Goal: Information Seeking & Learning: Find specific fact

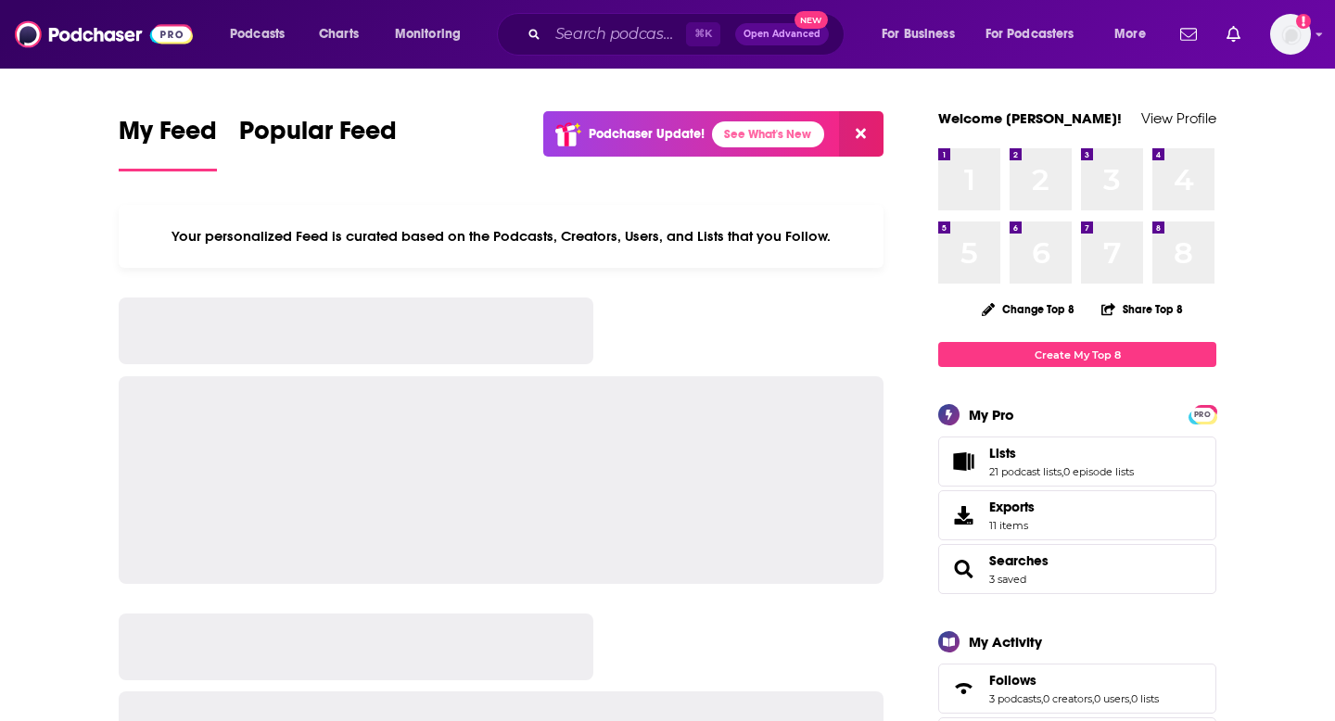
click at [641, 17] on div "⌘ K Open Advanced New" at bounding box center [671, 34] width 348 height 43
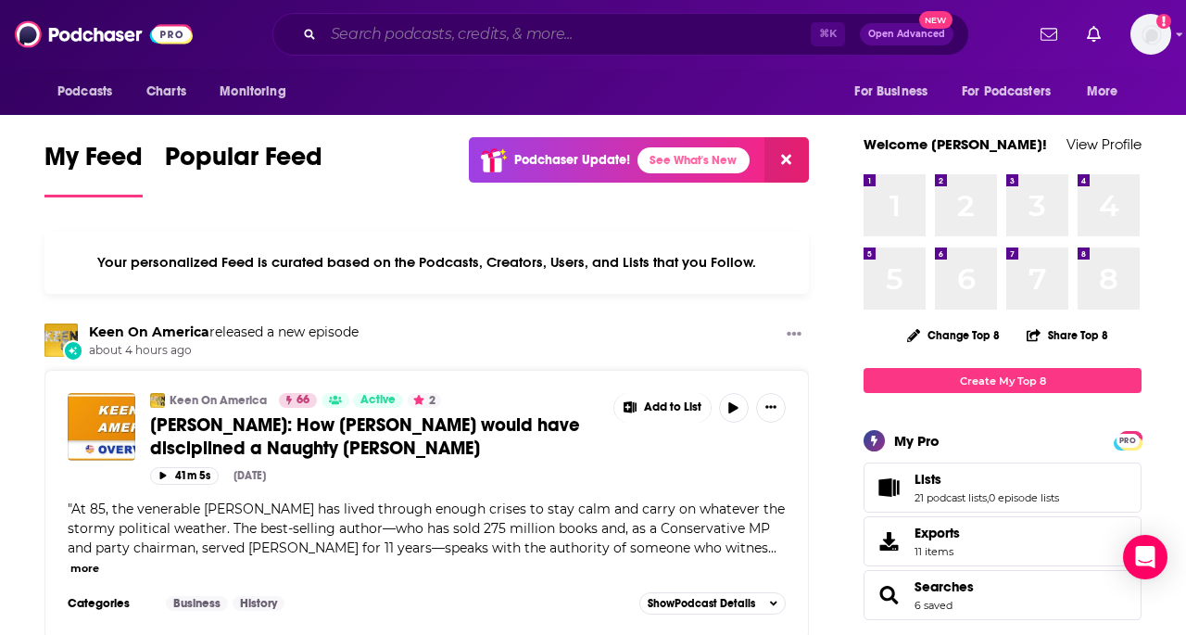
click at [486, 32] on input "Search podcasts, credits, & more..." at bounding box center [568, 34] width 488 height 30
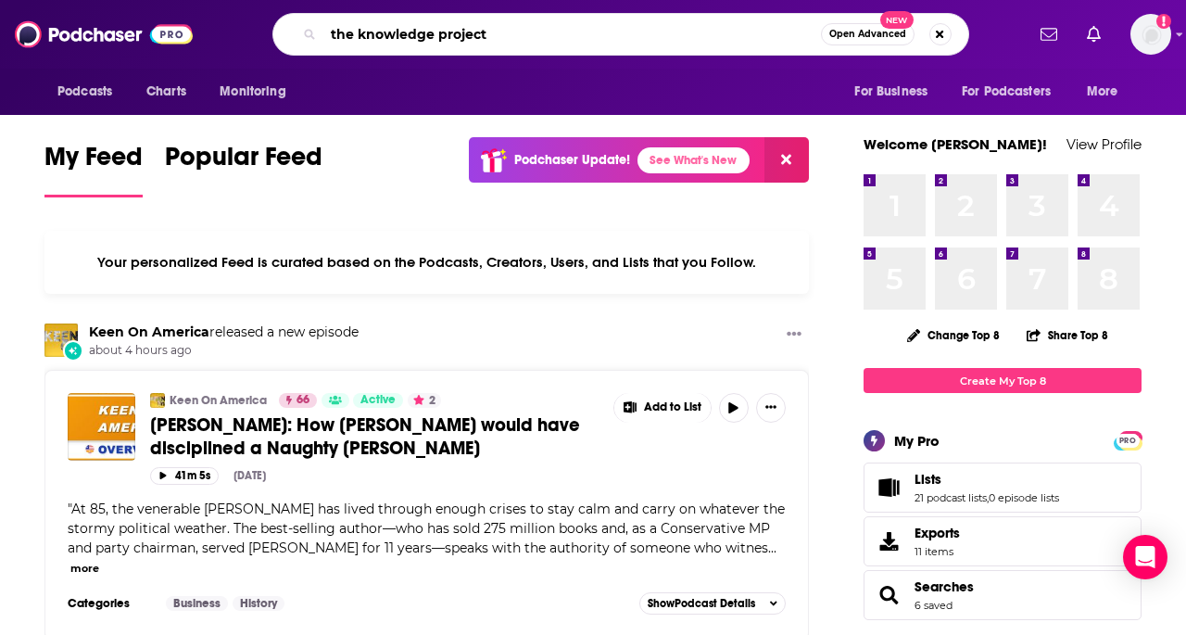
type input "the knowledge project"
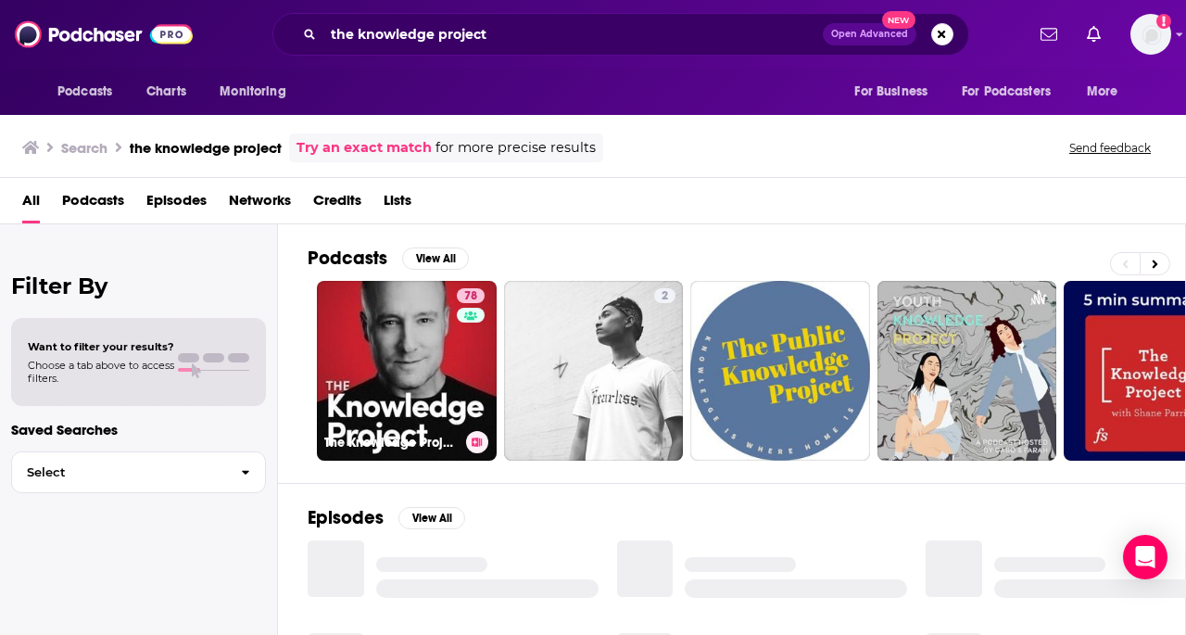
click at [427, 365] on link "78 The Knowledge Project" at bounding box center [407, 371] width 180 height 180
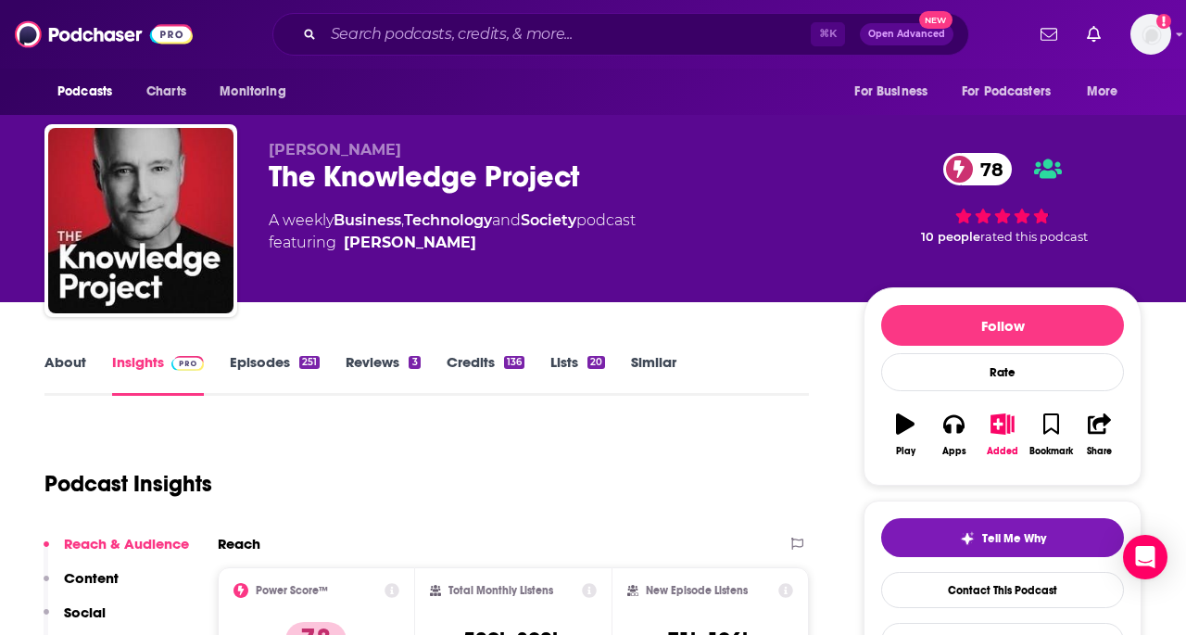
click at [252, 366] on link "Episodes 251" at bounding box center [275, 374] width 90 height 43
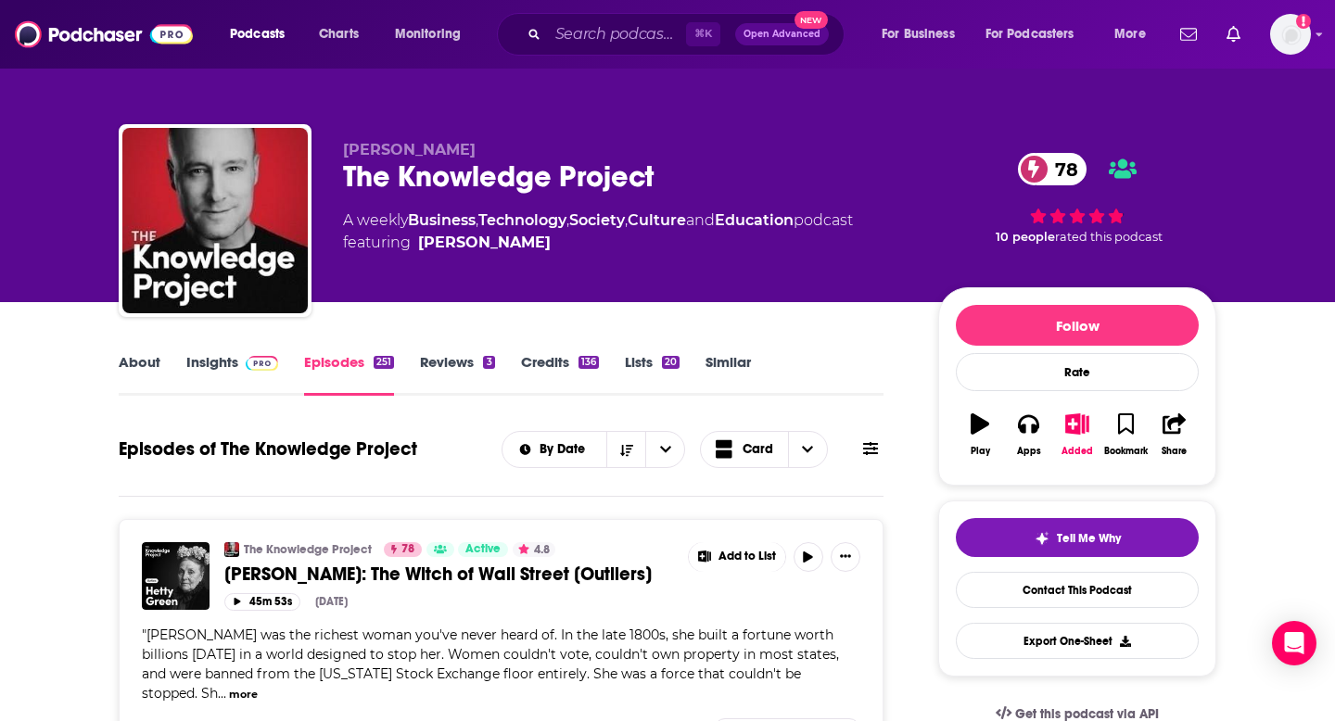
click at [867, 448] on icon at bounding box center [870, 448] width 15 height 15
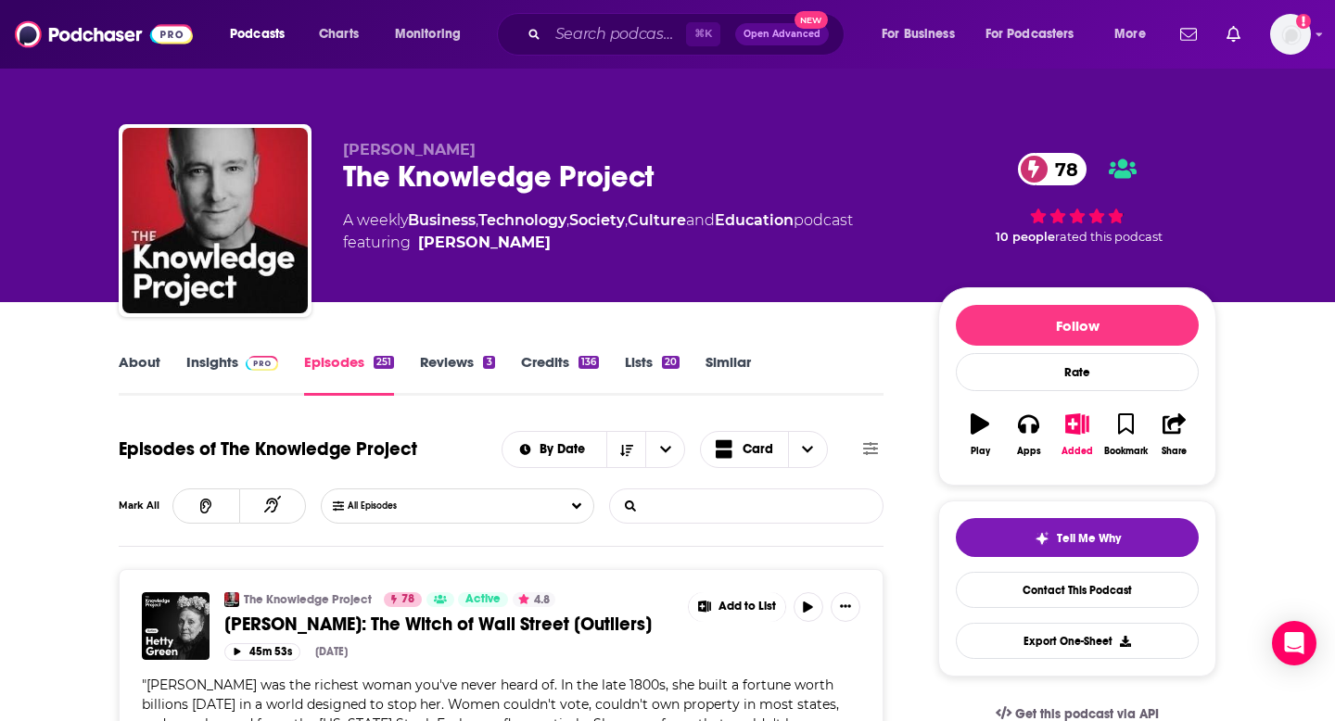
click at [646, 502] on input "List Search Input" at bounding box center [707, 505] width 194 height 33
type input "a"
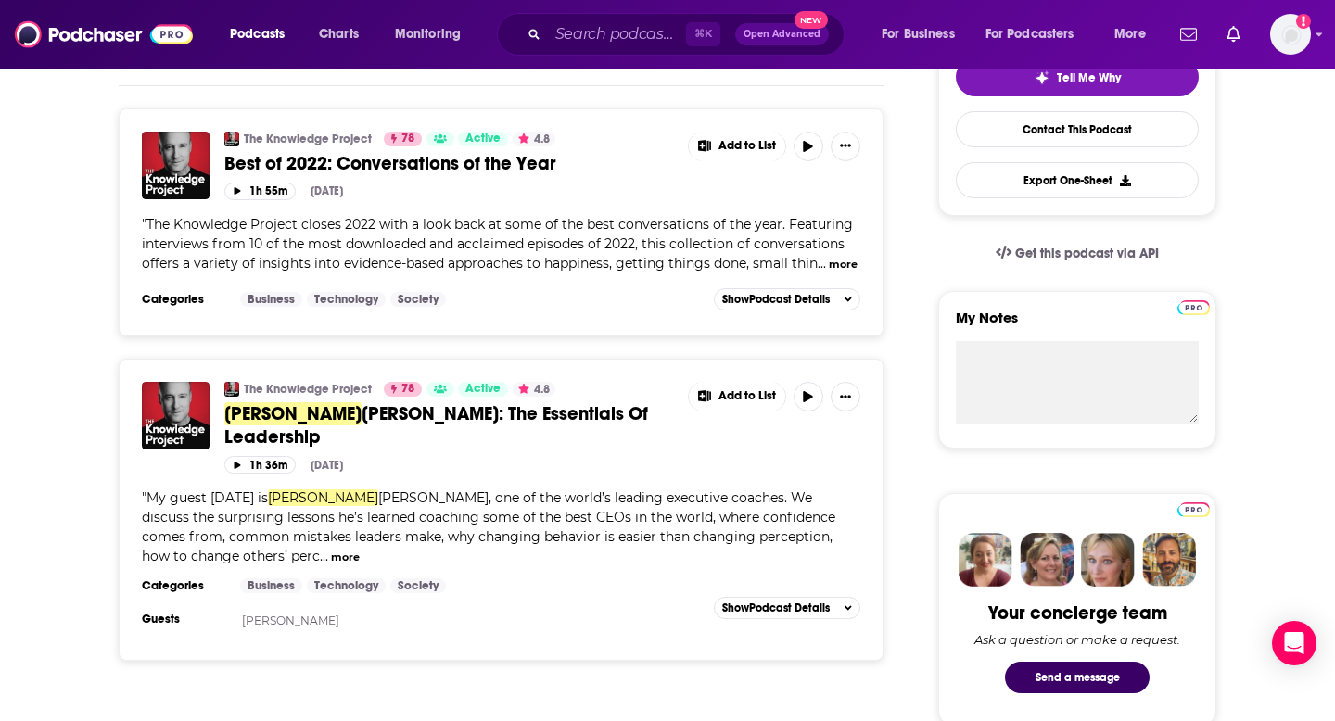
scroll to position [751, 0]
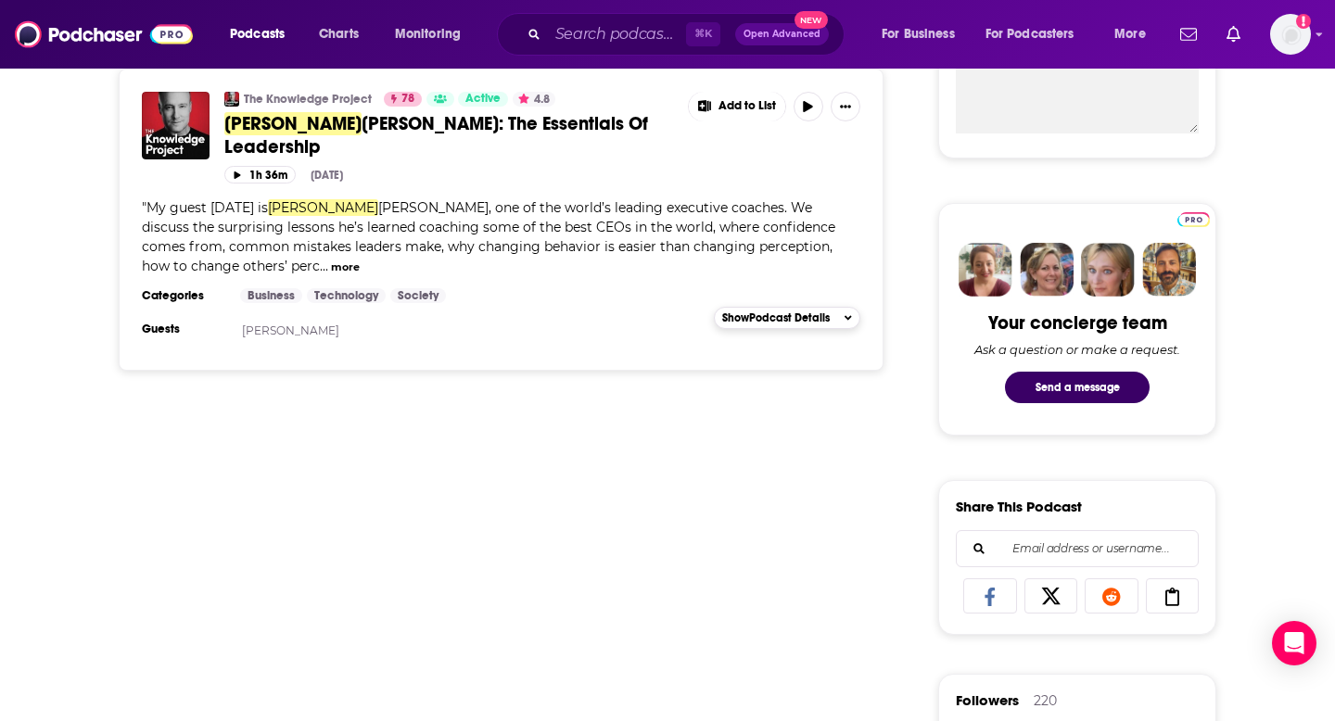
type input "[PERSON_NAME]"
click at [805, 311] on span "Show Podcast Details" at bounding box center [776, 317] width 108 height 13
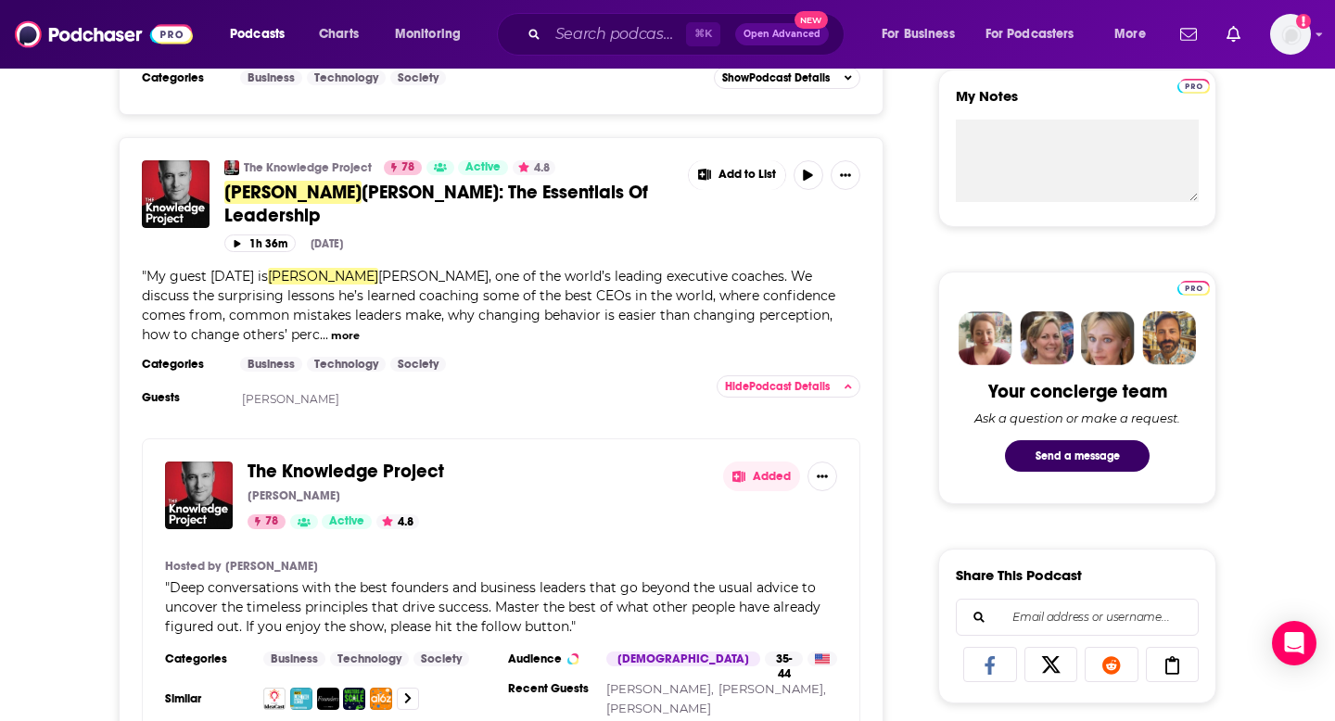
scroll to position [672, 0]
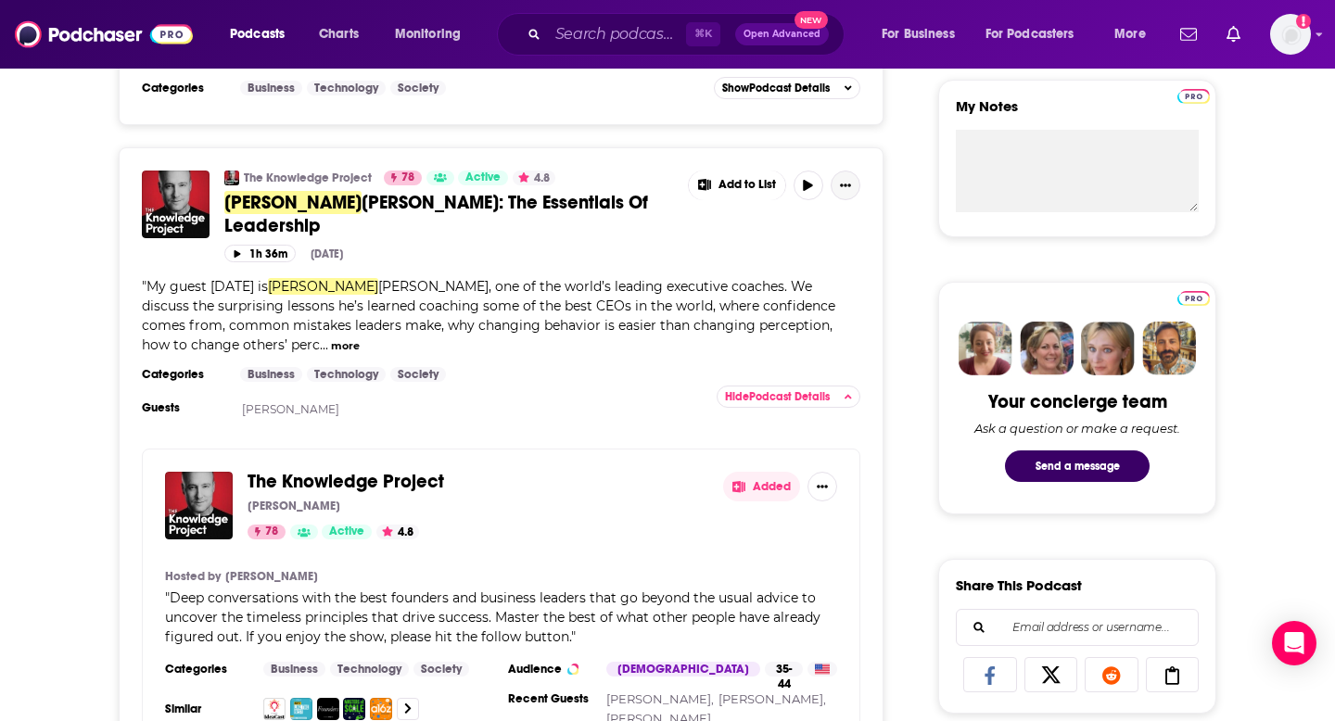
click at [846, 188] on icon "Show More Button" at bounding box center [845, 185] width 11 height 11
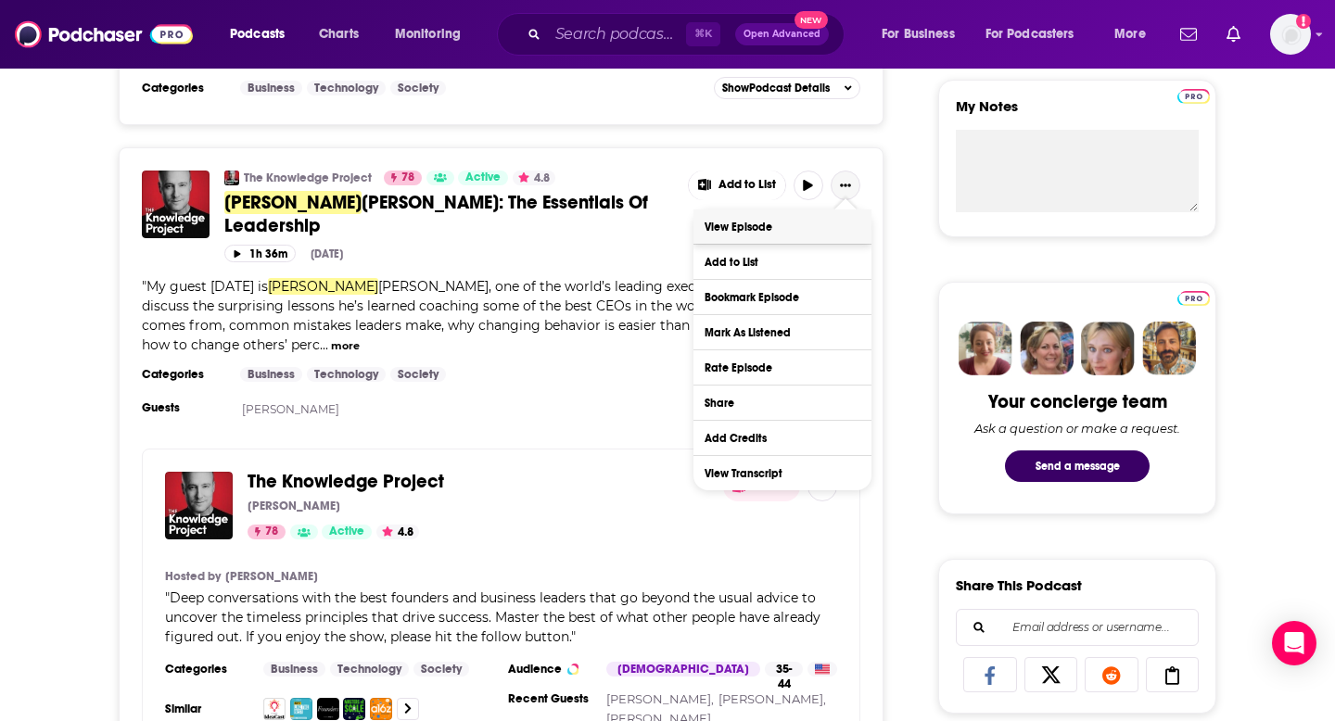
click at [768, 224] on link "View Episode" at bounding box center [782, 226] width 178 height 34
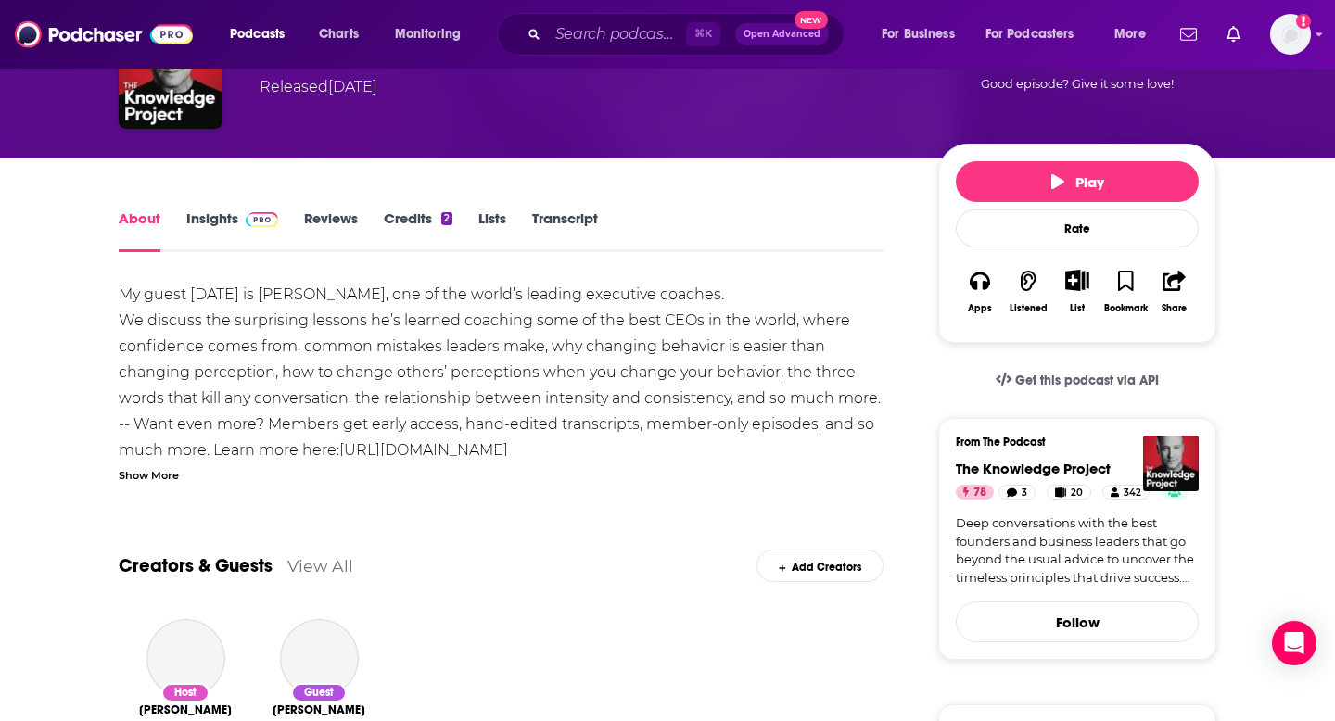
scroll to position [181, 0]
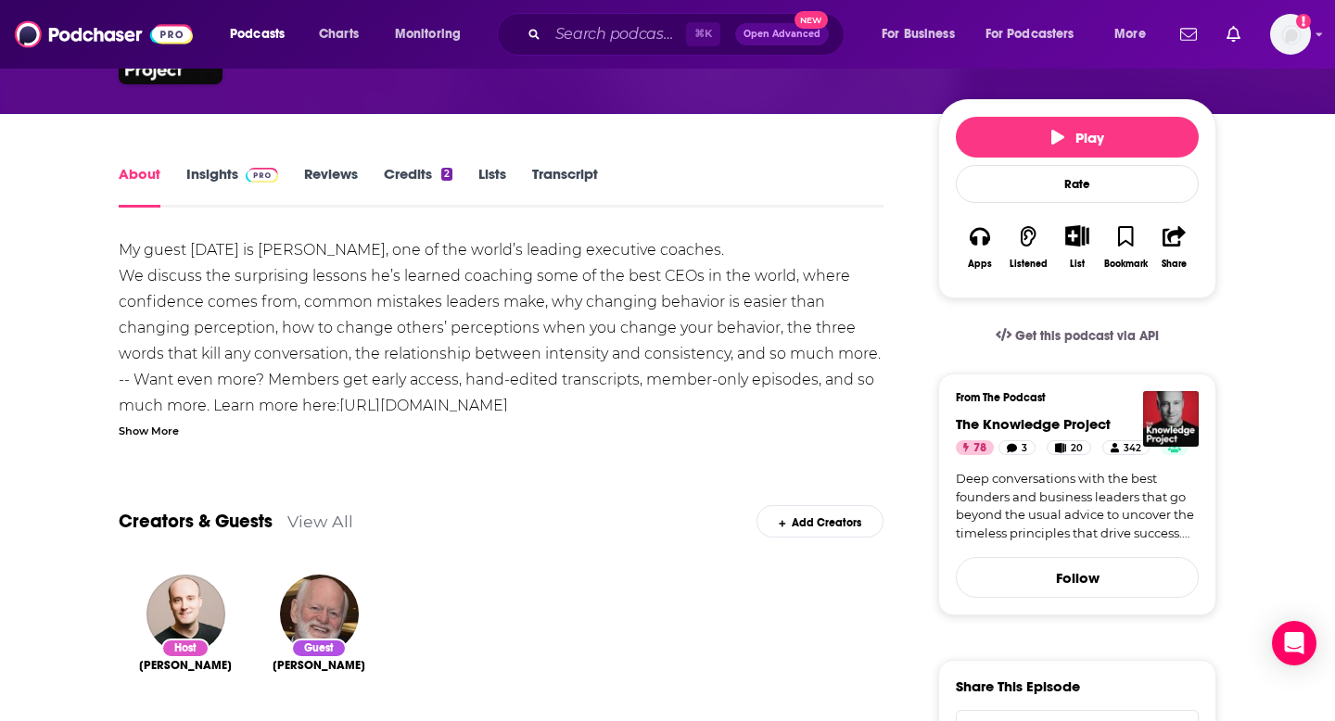
click at [186, 184] on link "Insights" at bounding box center [232, 186] width 92 height 43
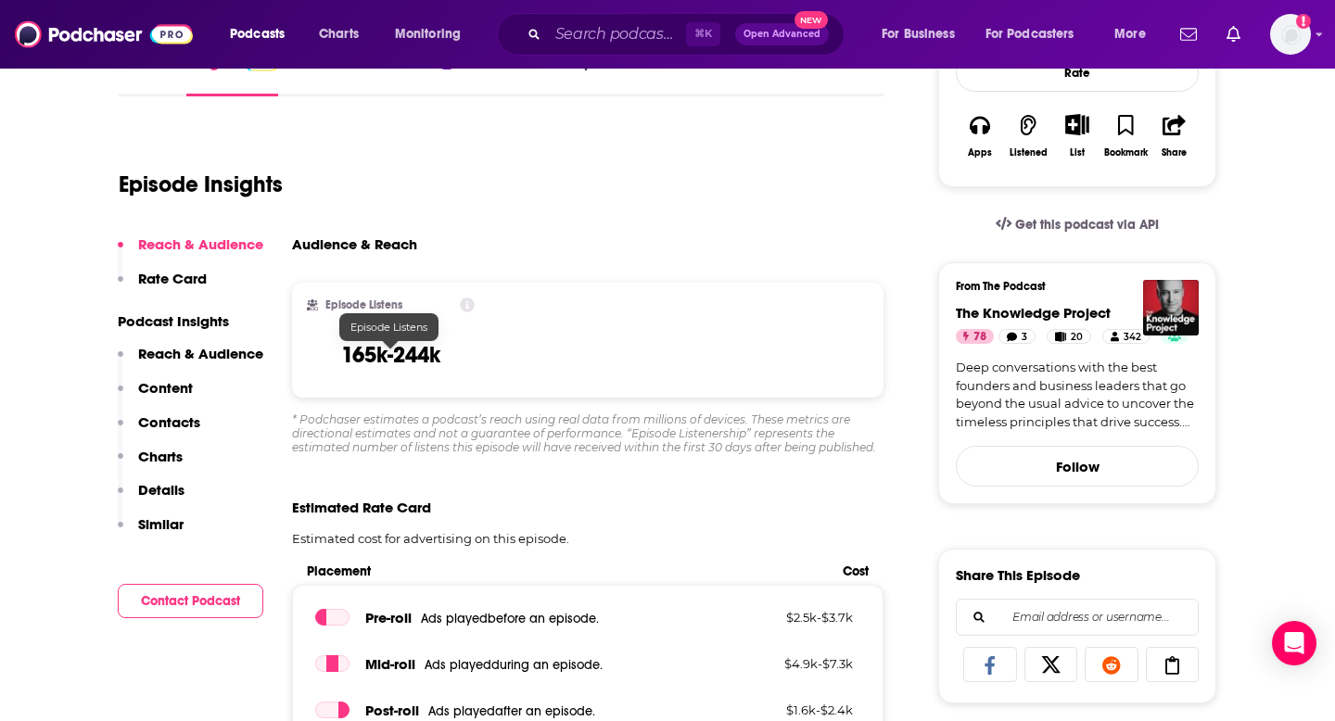
scroll to position [298, 0]
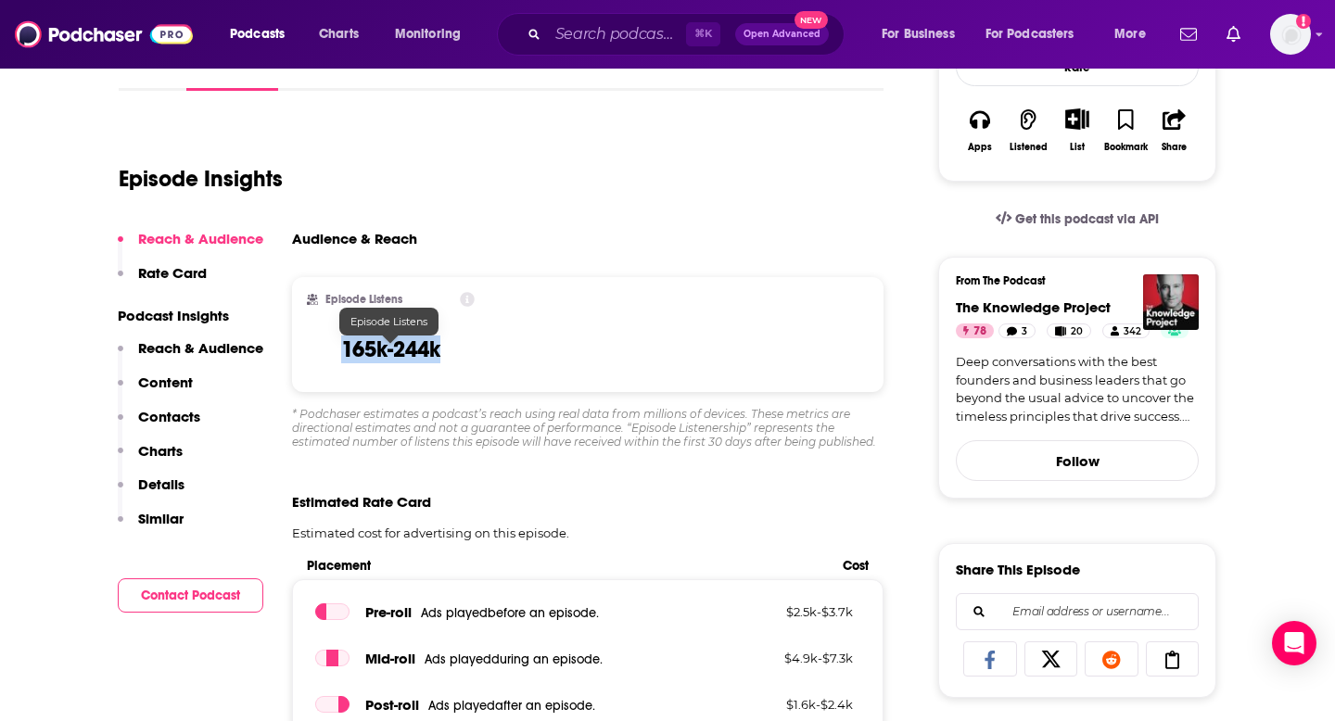
drag, startPoint x: 462, startPoint y: 360, endPoint x: 329, endPoint y: 361, distance: 132.6
click at [329, 360] on div "Episode Listens 165k-244k" at bounding box center [391, 334] width 168 height 85
copy h3 "165k-244k"
